Goal: Transaction & Acquisition: Purchase product/service

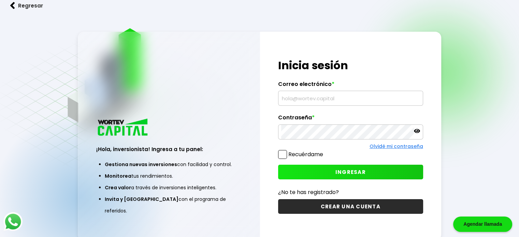
click at [290, 96] on input "text" at bounding box center [350, 98] width 139 height 14
type input "[EMAIL_ADDRESS][DOMAIN_NAME]"
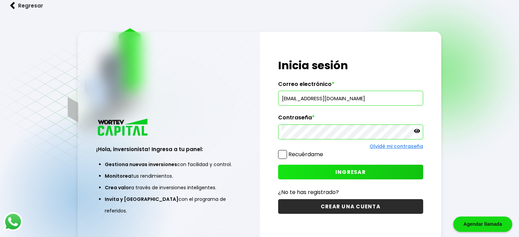
click at [318, 170] on button "INGRESAR" at bounding box center [350, 172] width 145 height 15
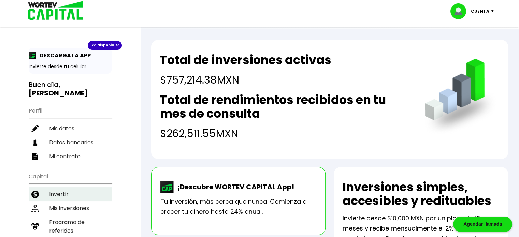
click at [69, 187] on li "Invertir" at bounding box center [70, 194] width 83 height 14
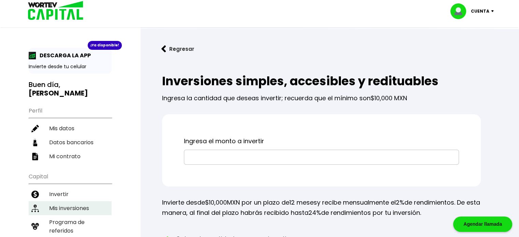
click at [68, 201] on li "Mis inversiones" at bounding box center [70, 208] width 83 height 14
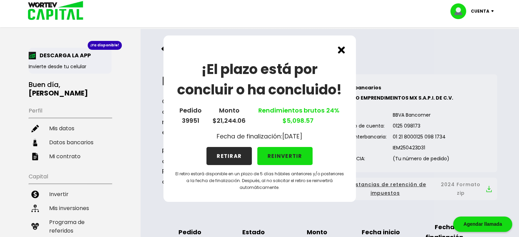
click at [283, 155] on button "REINVERTIR" at bounding box center [284, 156] width 55 height 18
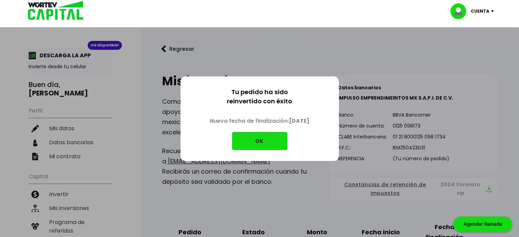
click at [266, 144] on button "OK" at bounding box center [259, 141] width 55 height 18
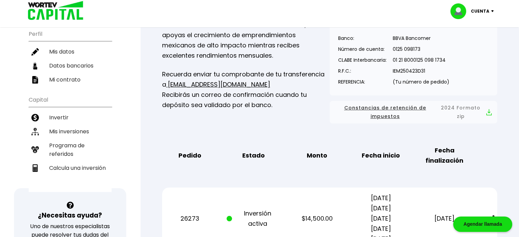
scroll to position [68, 0]
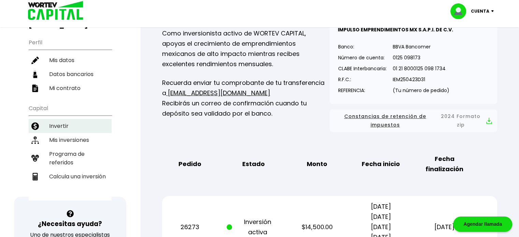
click at [75, 119] on li "Invertir" at bounding box center [70, 126] width 83 height 14
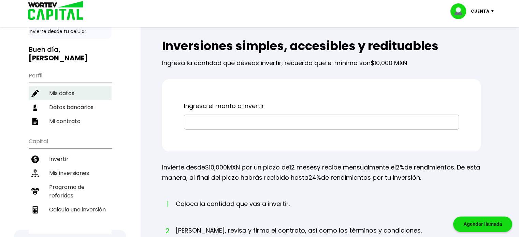
scroll to position [34, 0]
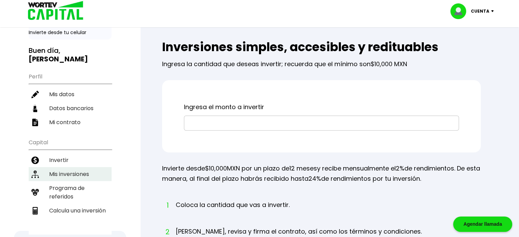
click at [82, 167] on li "Mis inversiones" at bounding box center [70, 174] width 83 height 14
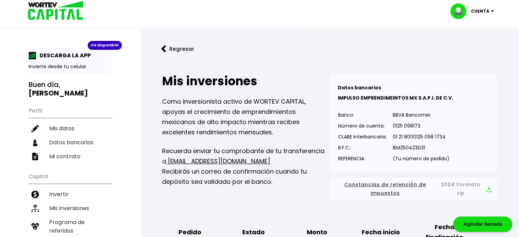
click at [483, 11] on p "Cuenta" at bounding box center [480, 11] width 18 height 10
click at [468, 45] on li "Cerrar sesión" at bounding box center [472, 46] width 55 height 14
